Goal: Task Accomplishment & Management: Use online tool/utility

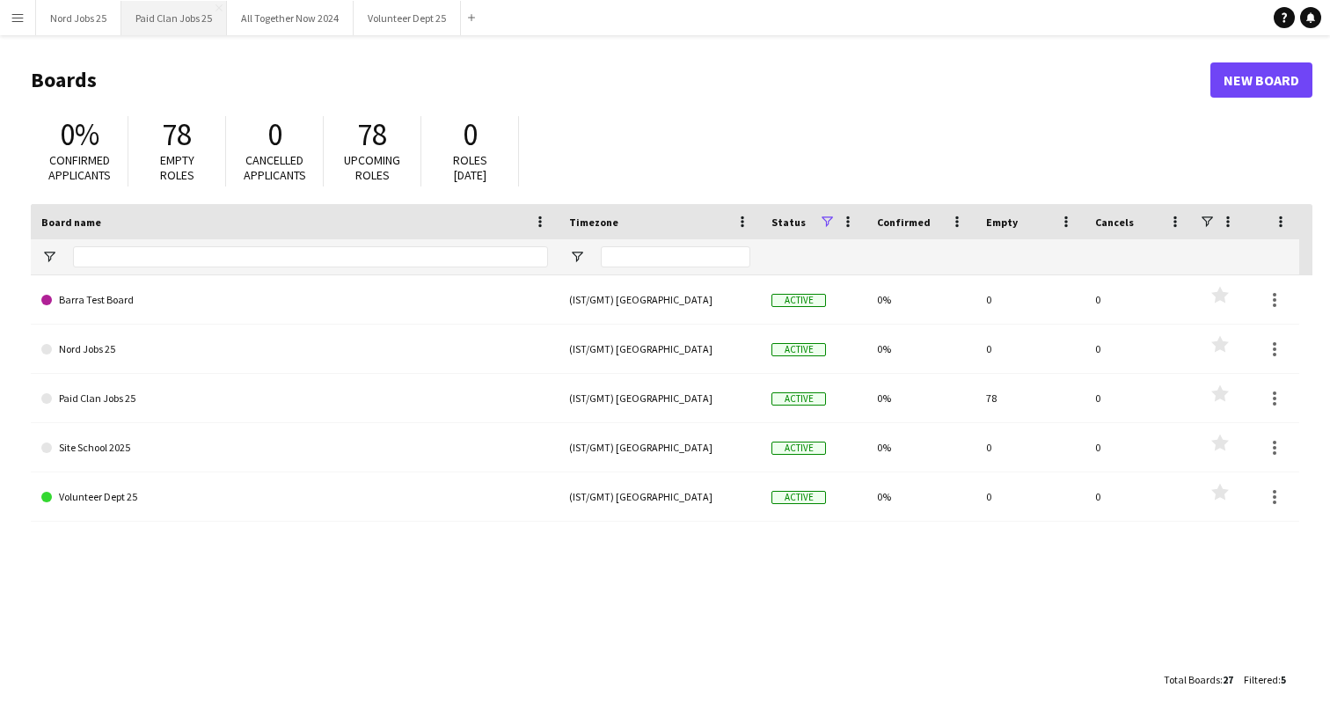
click at [162, 24] on button "Paid Clan Jobs 25 Close" at bounding box center [174, 18] width 106 height 34
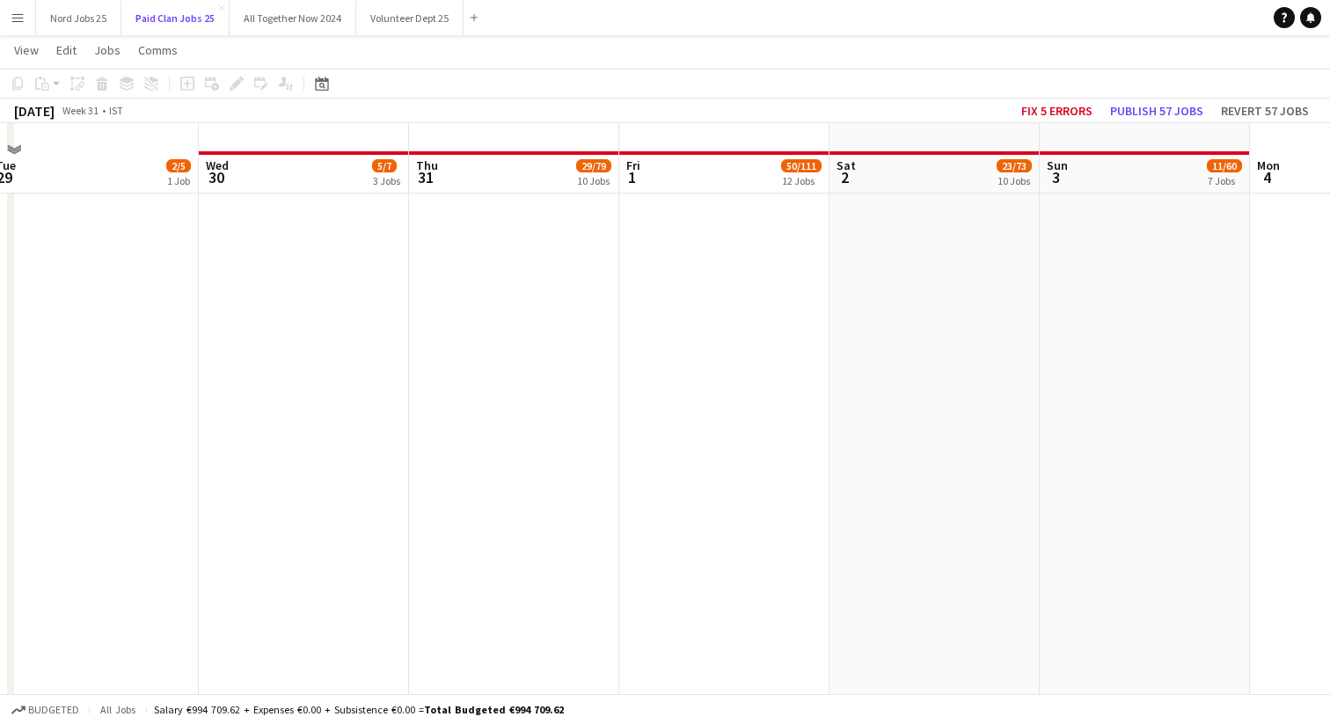
scroll to position [6540, 0]
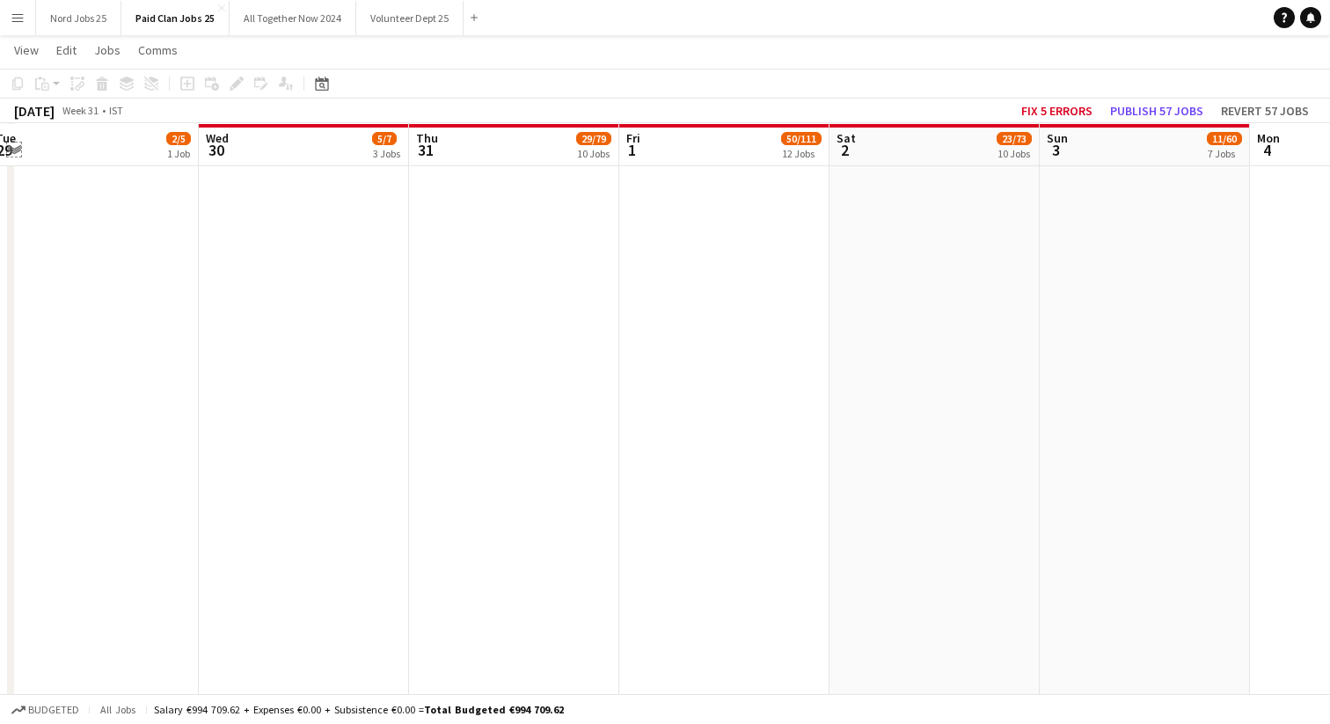
click at [16, 142] on app-icon "Expand/collapse" at bounding box center [14, 148] width 14 height 17
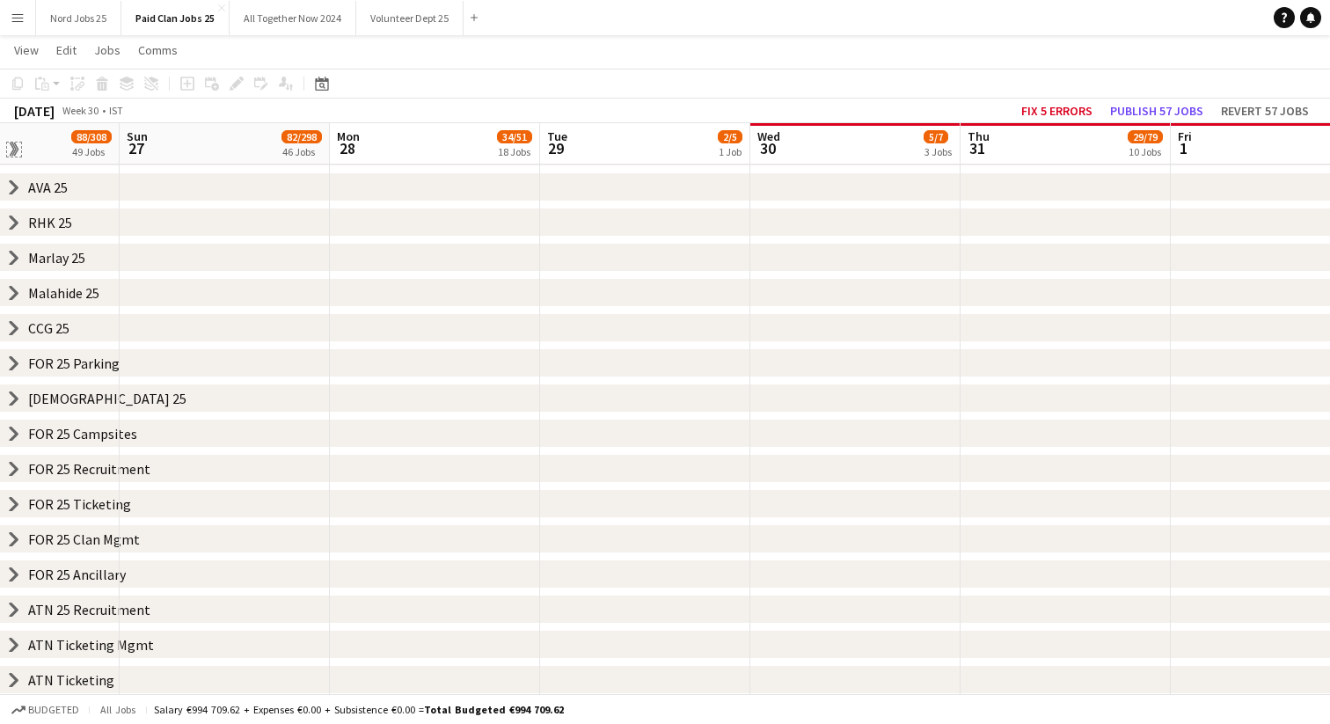
scroll to position [322, 0]
click at [627, 139] on app-board-header-date "Tue 29 2/5 1 Job" at bounding box center [645, 144] width 210 height 42
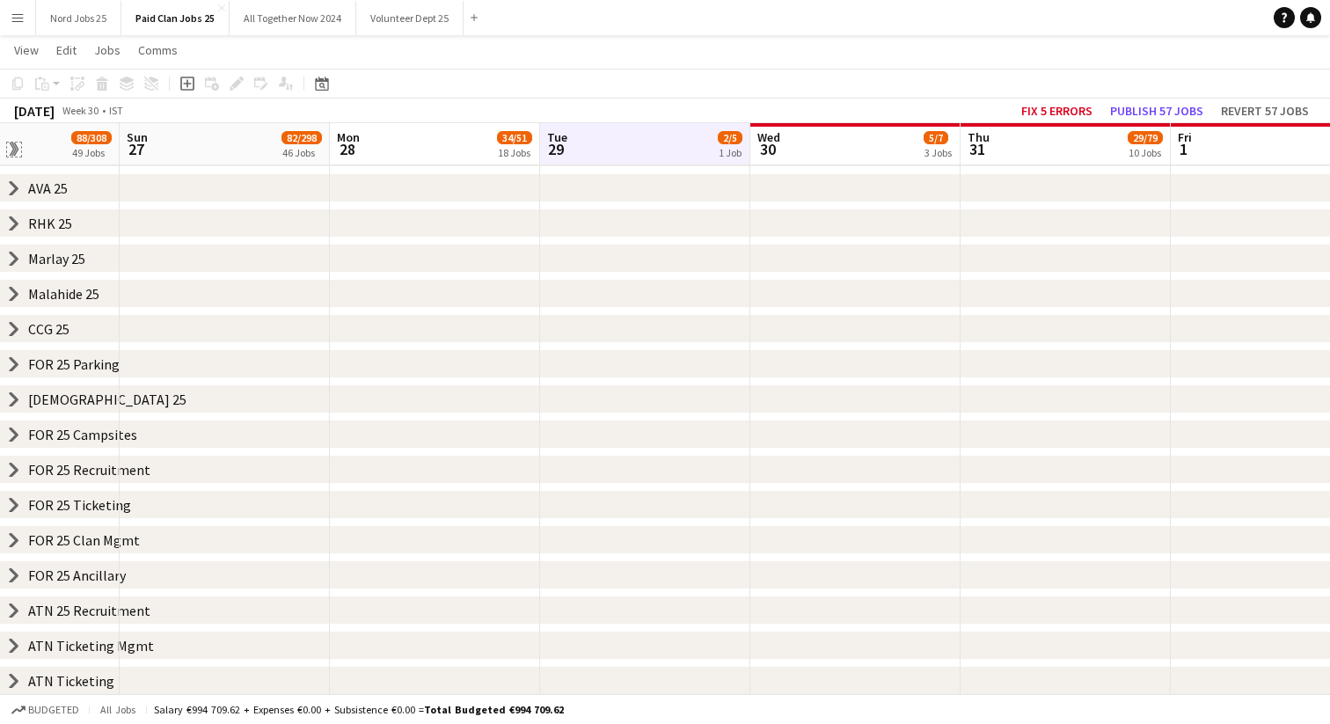
click at [16, 152] on app-icon "Expand/collapse" at bounding box center [12, 149] width 17 height 14
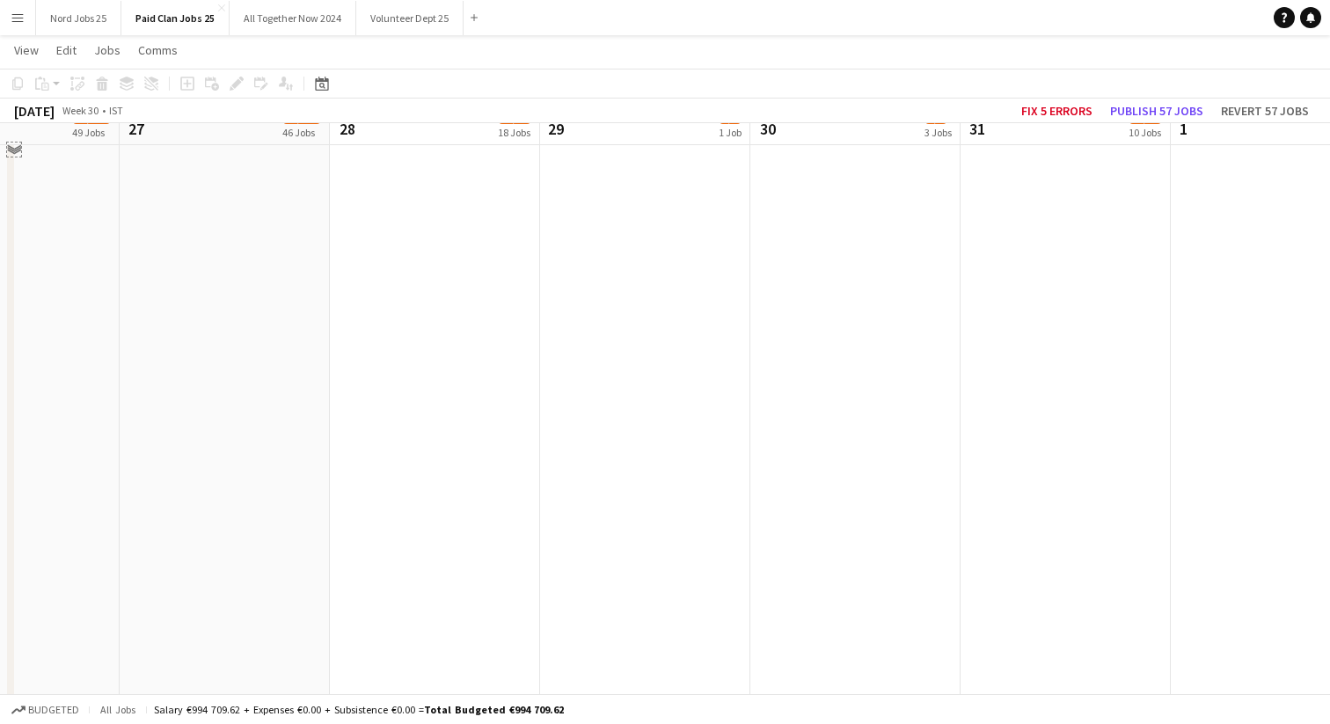
scroll to position [2558, 0]
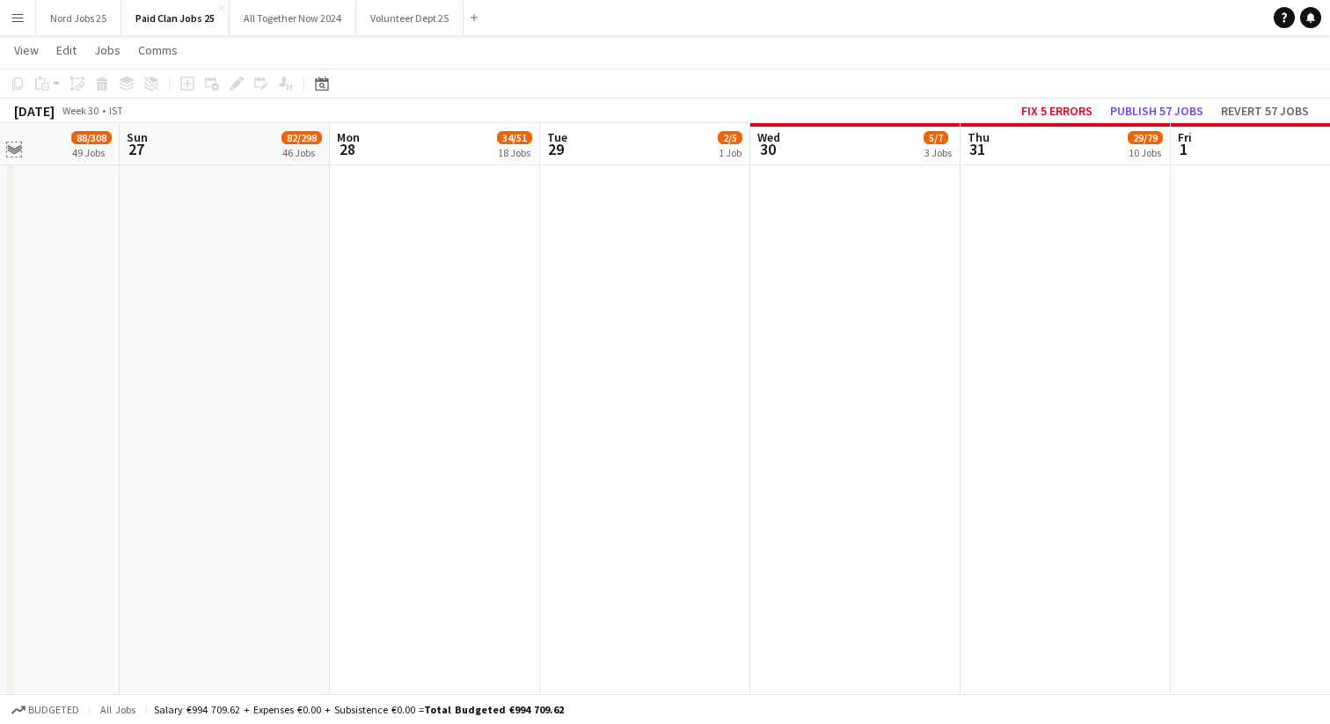
click at [9, 150] on app-icon "Expand/collapse" at bounding box center [14, 148] width 14 height 17
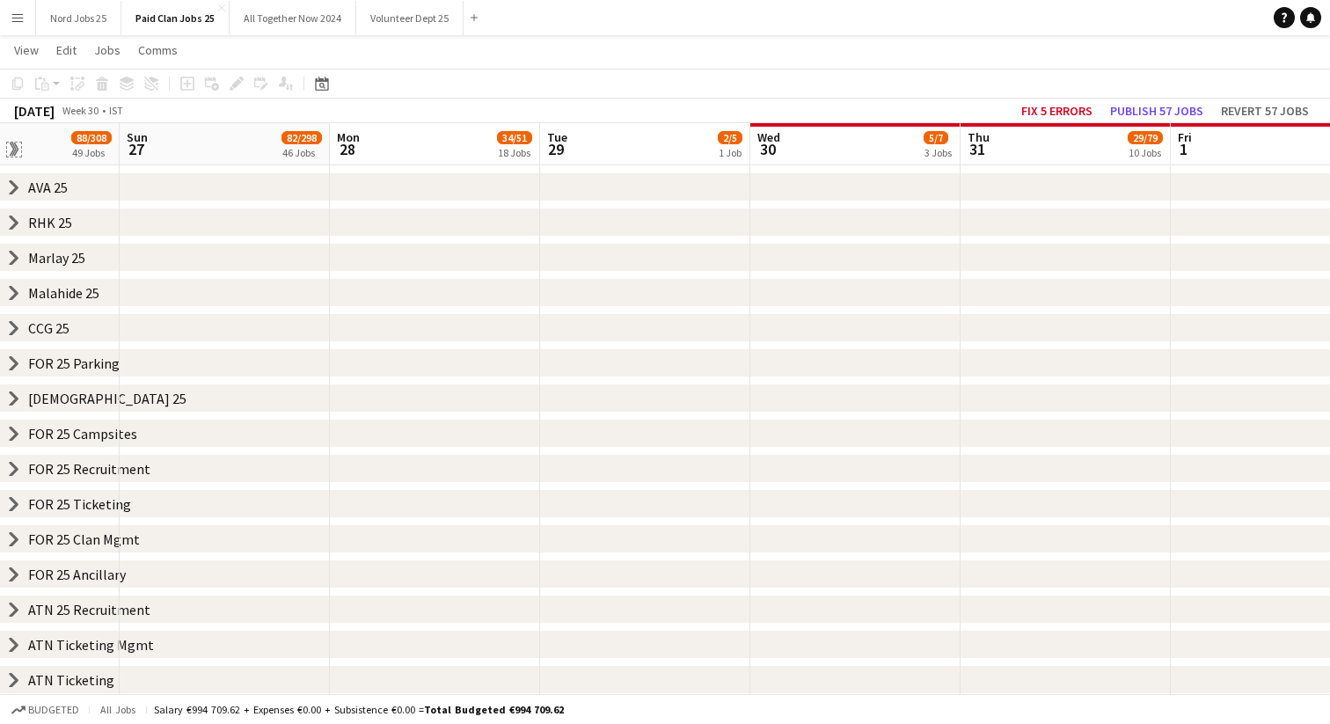
scroll to position [323, 0]
click at [13, 607] on icon at bounding box center [14, 608] width 7 height 13
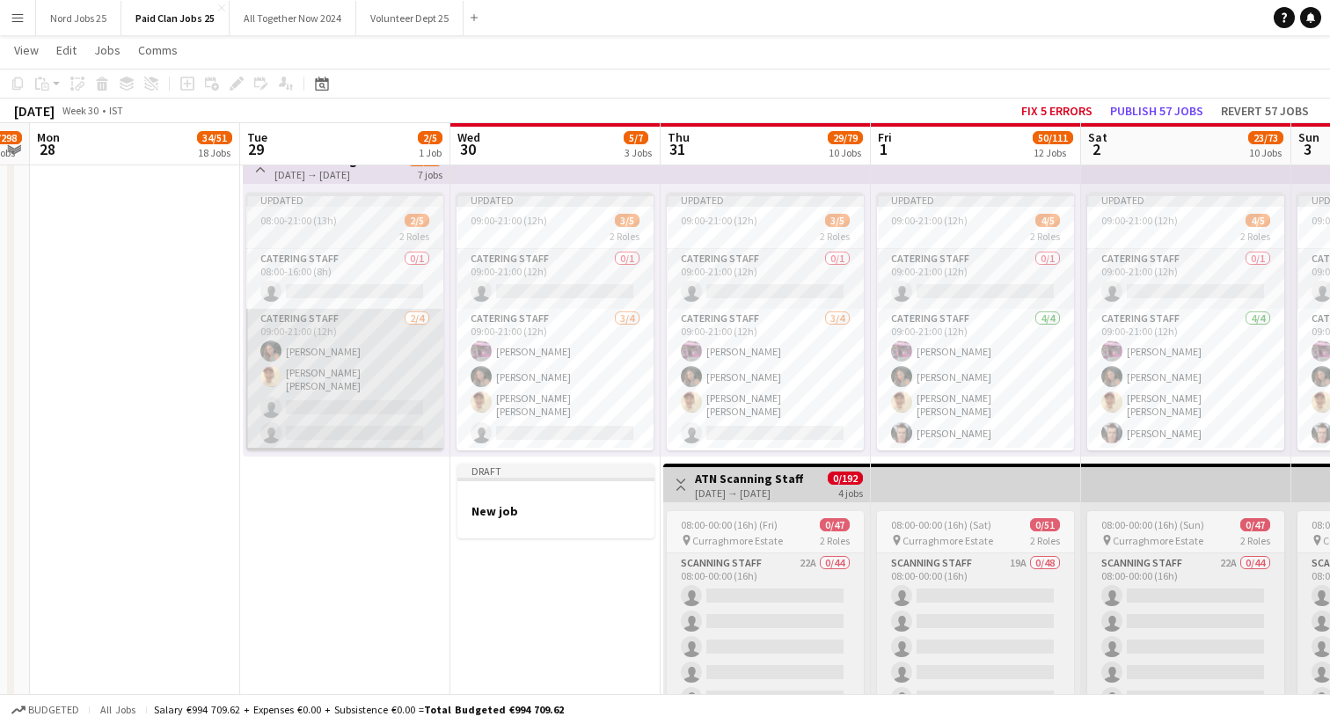
scroll to position [0, 824]
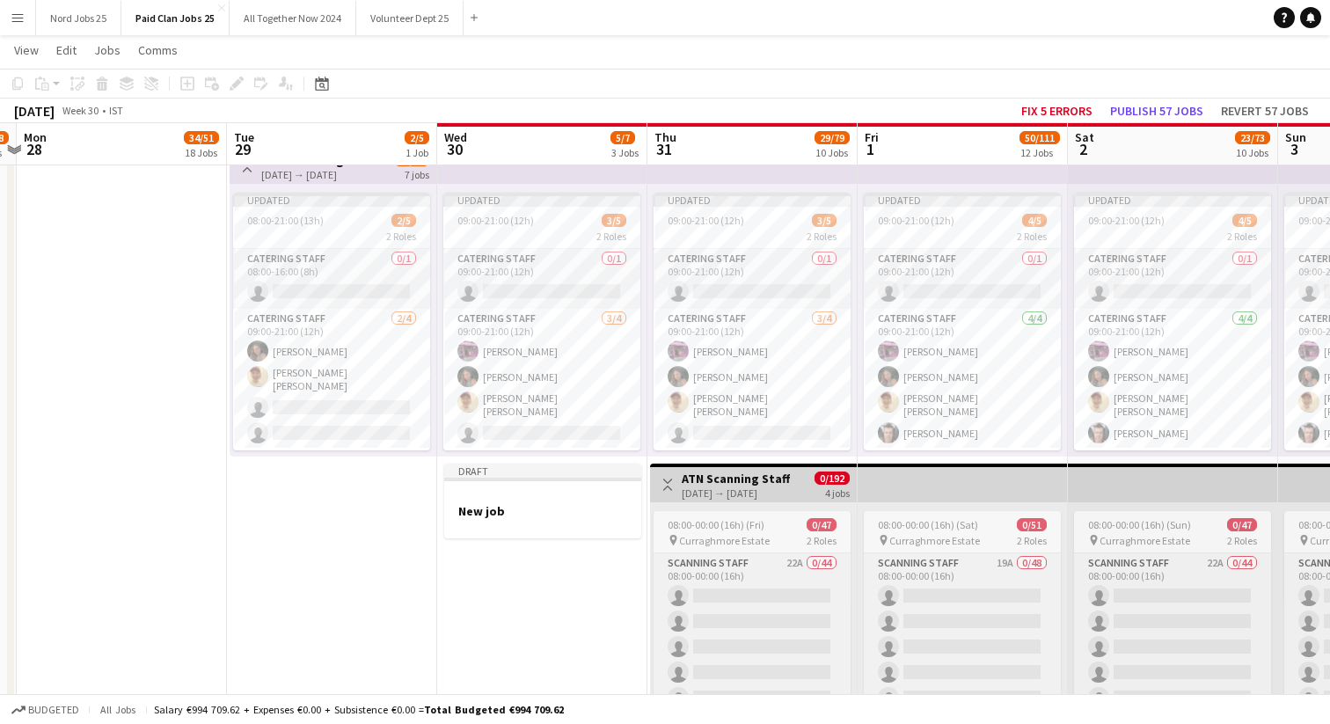
click at [146, 445] on app-date-cell at bounding box center [122, 460] width 210 height 644
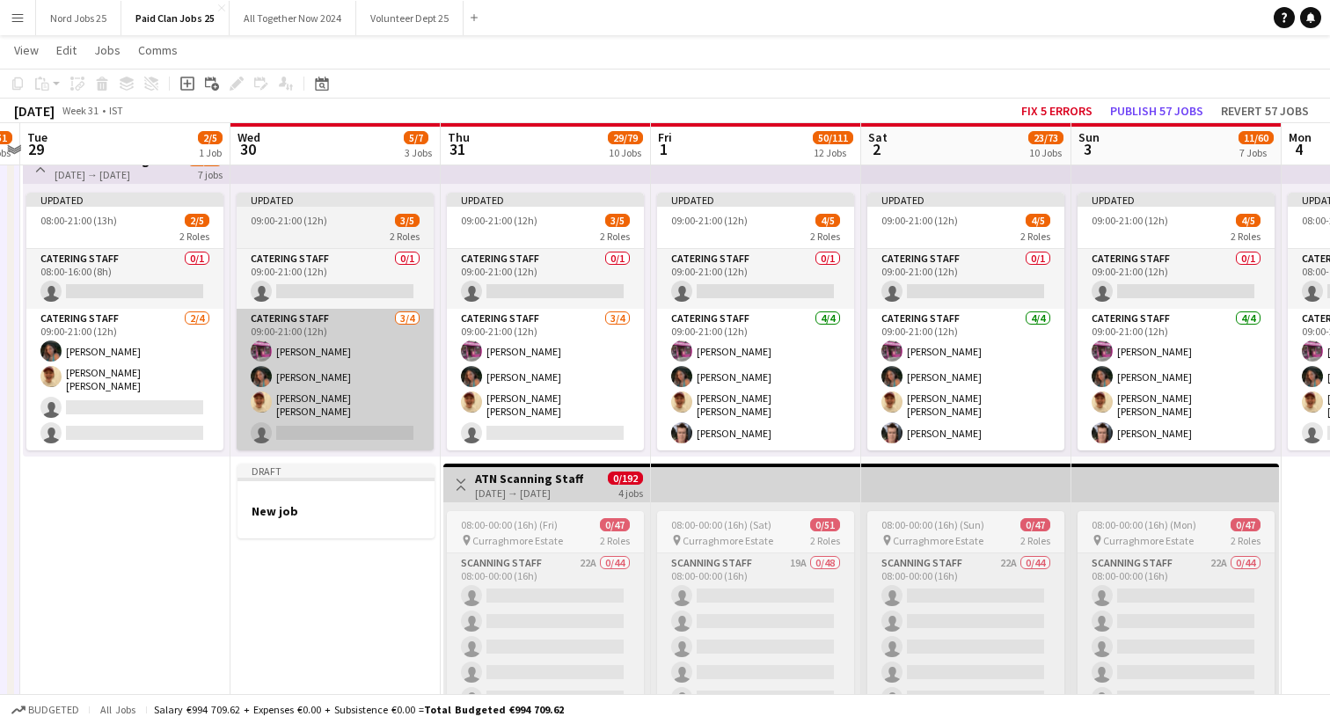
scroll to position [0, 627]
